Goal: Find specific page/section

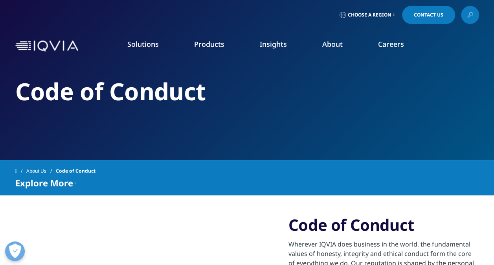
click at [391, 15] on link "Choose a Region" at bounding box center [367, 15] width 58 height 18
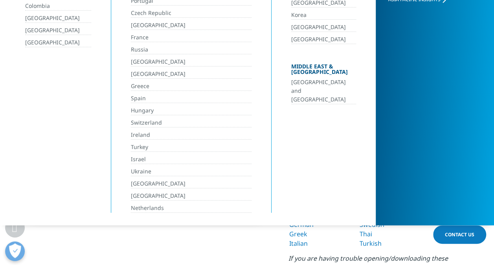
scroll to position [172, 0]
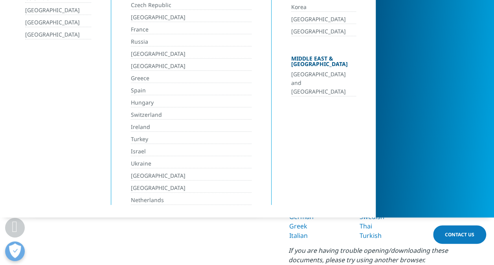
click at [160, 184] on link "[GEOGRAPHIC_DATA]" at bounding box center [191, 188] width 121 height 9
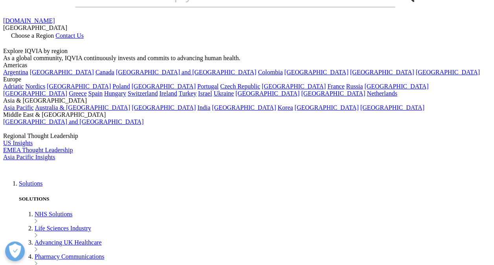
scroll to position [29, 0]
